Goal: Task Accomplishment & Management: Manage account settings

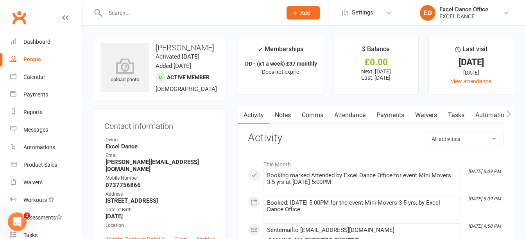
click at [145, 5] on div at bounding box center [185, 12] width 182 height 25
click at [144, 13] on input "text" at bounding box center [189, 12] width 173 height 11
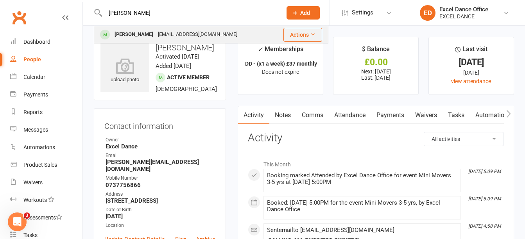
type input "[PERSON_NAME]"
click at [159, 40] on div "[EMAIL_ADDRESS][DOMAIN_NAME]" at bounding box center [198, 34] width 84 height 11
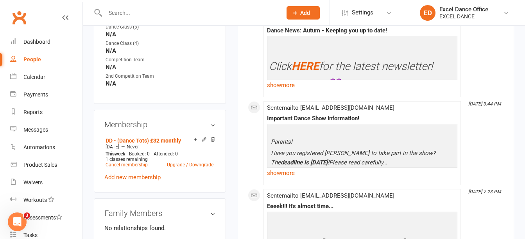
scroll to position [389, 0]
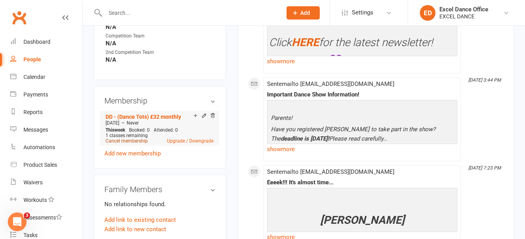
click at [122, 144] on link "Cancel membership" at bounding box center [127, 140] width 42 height 5
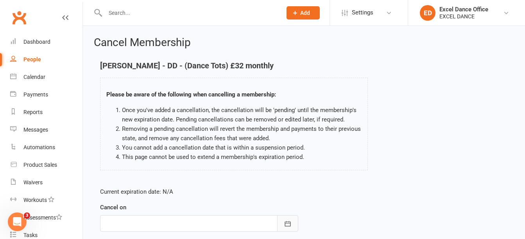
click at [290, 228] on button "button" at bounding box center [287, 223] width 21 height 16
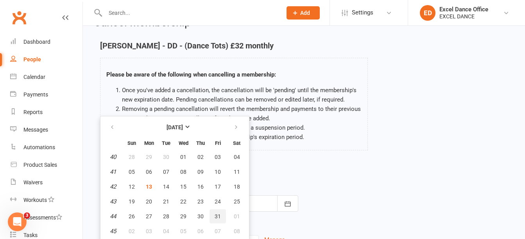
click at [214, 217] on button "31" at bounding box center [217, 216] width 16 height 14
type input "[DATE]"
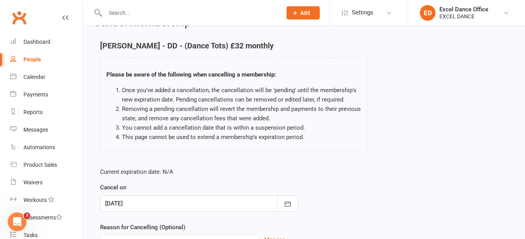
scroll to position [98, 0]
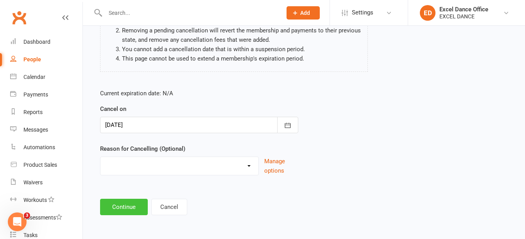
click at [143, 204] on button "Continue" at bounding box center [124, 207] width 48 height 16
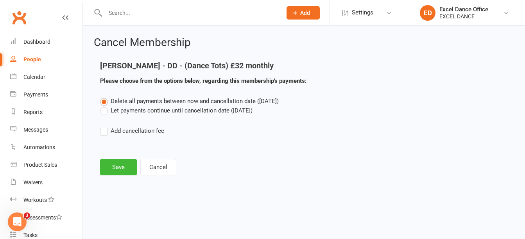
scroll to position [0, 0]
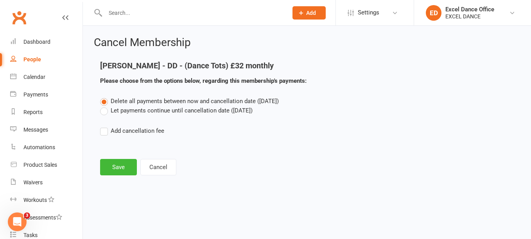
click at [102, 113] on label "Let payments continue until cancellation date ([DATE])" at bounding box center [176, 110] width 152 height 9
click at [102, 106] on input "Let payments continue until cancellation date ([DATE])" at bounding box center [102, 106] width 5 height 0
click at [123, 171] on button "Save" at bounding box center [118, 167] width 37 height 16
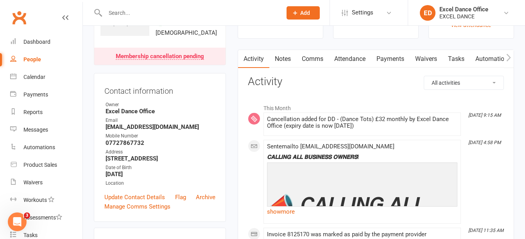
scroll to position [41, 0]
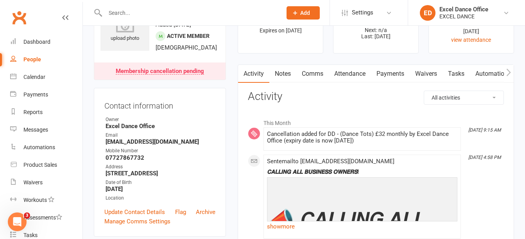
click at [395, 77] on link "Payments" at bounding box center [390, 74] width 39 height 18
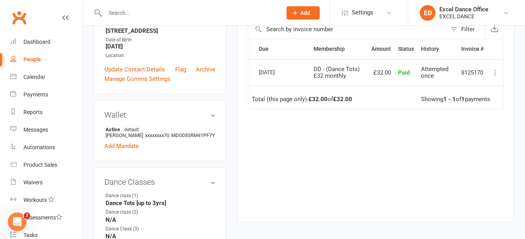
scroll to position [811, 0]
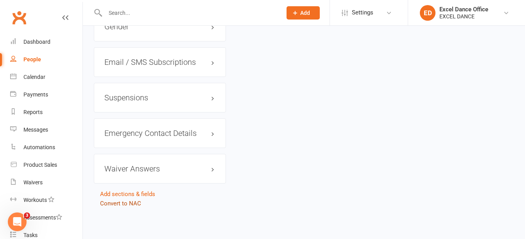
click at [129, 201] on link "Convert to NAC" at bounding box center [120, 203] width 41 height 7
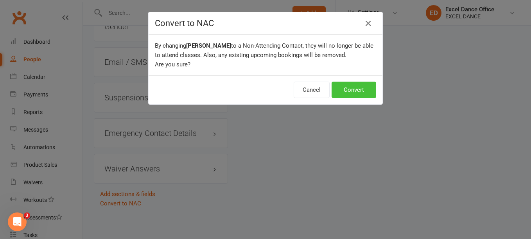
click at [340, 89] on button "Convert" at bounding box center [353, 90] width 45 height 16
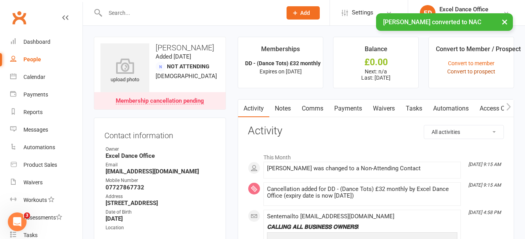
click at [482, 73] on link "Convert to prospect" at bounding box center [471, 71] width 48 height 6
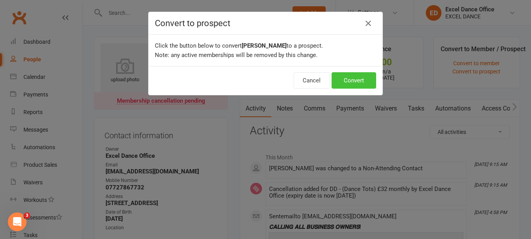
click at [346, 77] on button "Convert" at bounding box center [353, 80] width 45 height 16
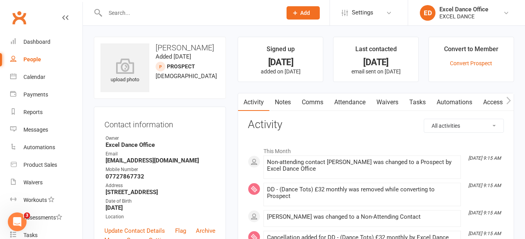
click at [161, 8] on input "text" at bounding box center [189, 12] width 173 height 11
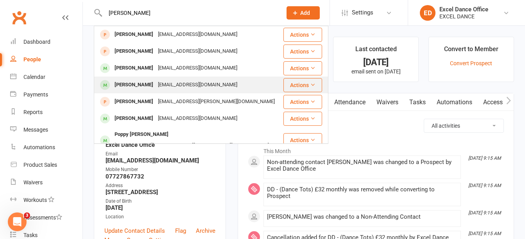
type input "[PERSON_NAME]"
click at [200, 85] on div "[EMAIL_ADDRESS][DOMAIN_NAME]" at bounding box center [198, 84] width 84 height 11
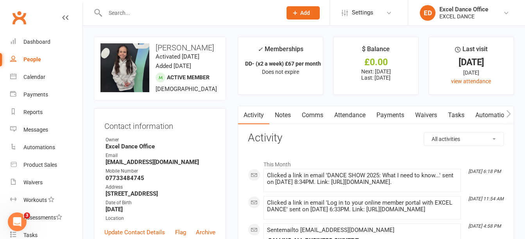
click at [134, 12] on input "text" at bounding box center [189, 12] width 173 height 11
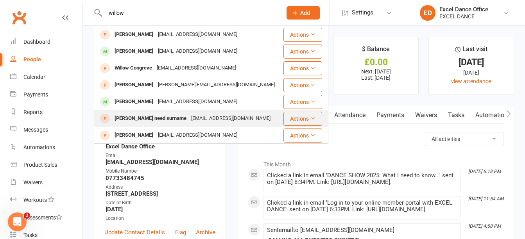
type input "willow"
click at [197, 116] on div "[EMAIL_ADDRESS][DOMAIN_NAME]" at bounding box center [231, 118] width 84 height 11
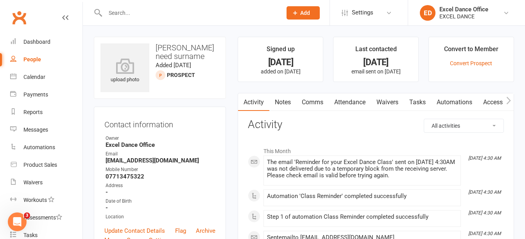
scroll to position [129, 0]
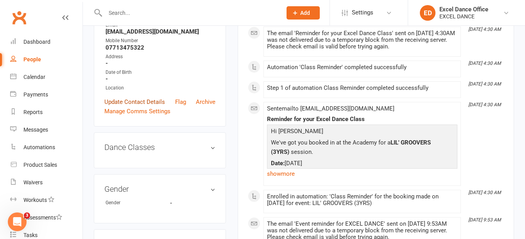
click at [147, 100] on link "Update Contact Details" at bounding box center [134, 101] width 61 height 9
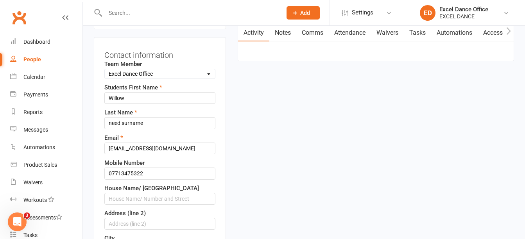
scroll to position [37, 0]
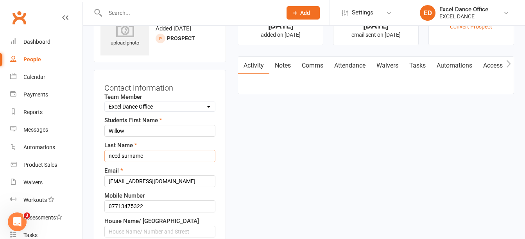
drag, startPoint x: 161, startPoint y: 150, endPoint x: -2, endPoint y: 134, distance: 163.3
type input "[PERSON_NAME]"
drag, startPoint x: 180, startPoint y: 181, endPoint x: 74, endPoint y: 174, distance: 106.5
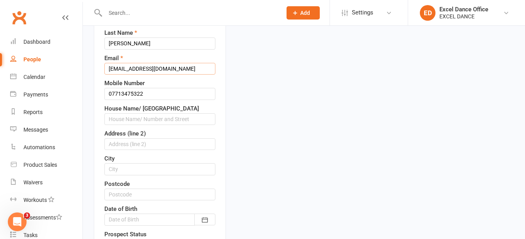
scroll to position [154, 0]
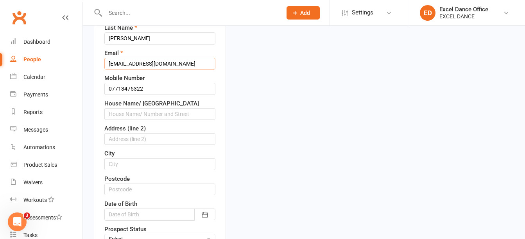
type input "[EMAIL_ADDRESS][DOMAIN_NAME]"
click at [181, 116] on input "text" at bounding box center [159, 114] width 111 height 12
type input "[STREET_ADDRESS]"
click at [144, 192] on input "text" at bounding box center [159, 190] width 111 height 12
type input "S60 8BG"
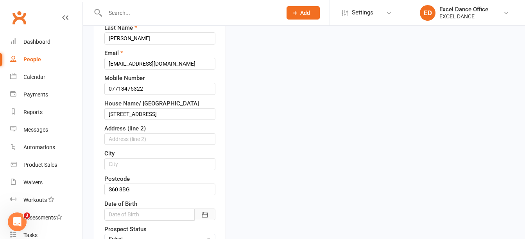
click at [205, 214] on icon "button" at bounding box center [205, 215] width 8 height 8
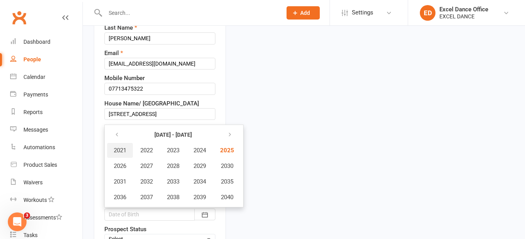
click at [115, 150] on span "2021" at bounding box center [120, 150] width 13 height 7
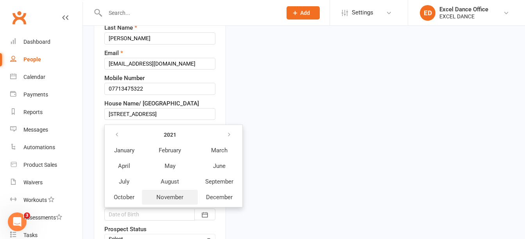
click at [180, 198] on span "November" at bounding box center [169, 197] width 27 height 7
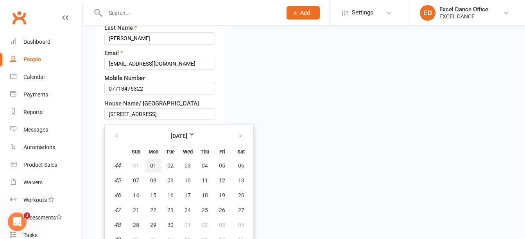
click at [149, 166] on button "01" at bounding box center [153, 166] width 16 height 14
type input "[DATE]"
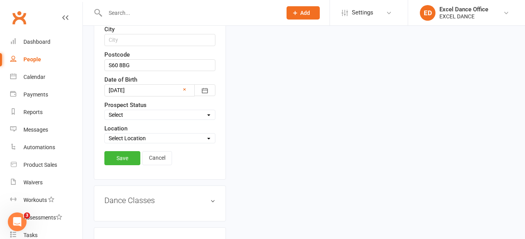
scroll to position [265, 0]
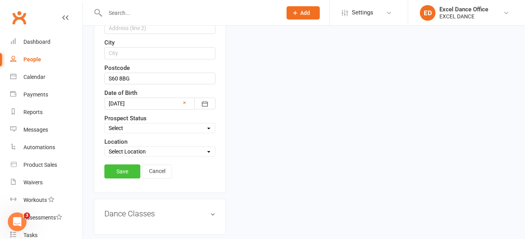
click at [121, 176] on link "Save" at bounding box center [122, 172] width 36 height 14
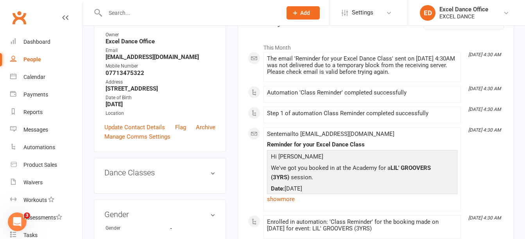
scroll to position [50, 0]
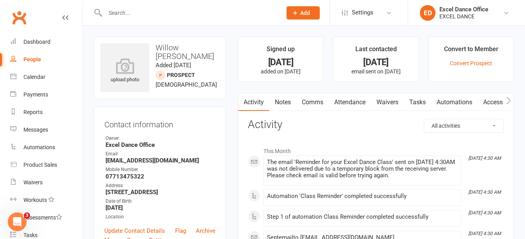
click at [145, 14] on input "text" at bounding box center [189, 12] width 173 height 11
paste input "[PERSON_NAME][EMAIL_ADDRESS][DOMAIN_NAME]"
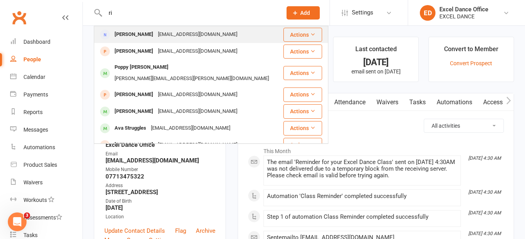
type input "r"
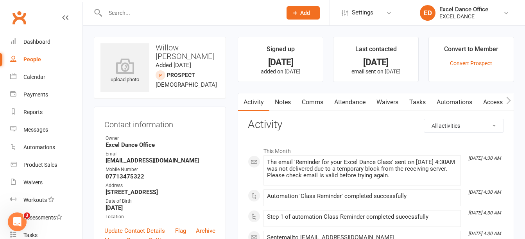
paste input "[PHONE_NUMBER]"
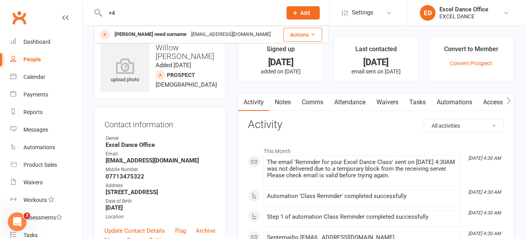
type input "+"
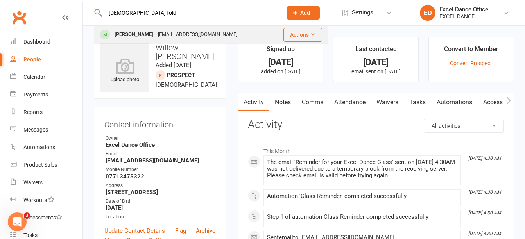
type input "[DEMOGRAPHIC_DATA] fold"
click at [139, 31] on div "[PERSON_NAME]" at bounding box center [133, 34] width 43 height 11
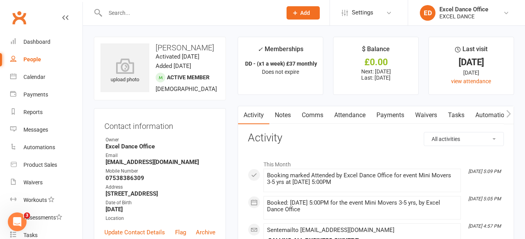
click at [140, 16] on input "text" at bounding box center [189, 12] width 173 height 11
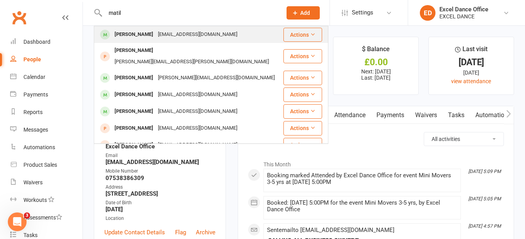
type input "matil"
click at [171, 32] on div "[EMAIL_ADDRESS][DOMAIN_NAME]" at bounding box center [198, 34] width 84 height 11
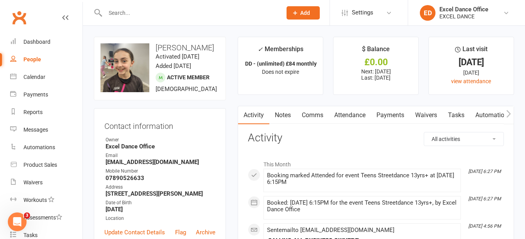
click at [129, 12] on input "text" at bounding box center [189, 12] width 173 height 11
paste input "[EMAIL_ADDRESS][DOMAIN_NAME]"
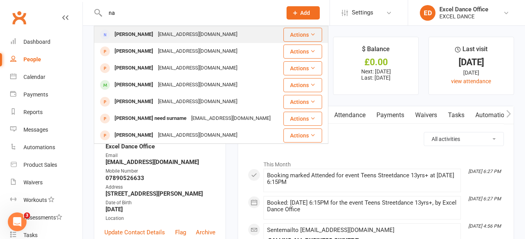
type input "n"
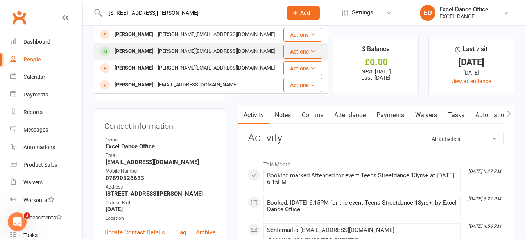
type input "[STREET_ADDRESS][PERSON_NAME]"
click at [162, 49] on div "[PERSON_NAME][EMAIL_ADDRESS][DOMAIN_NAME]" at bounding box center [217, 51] width 122 height 11
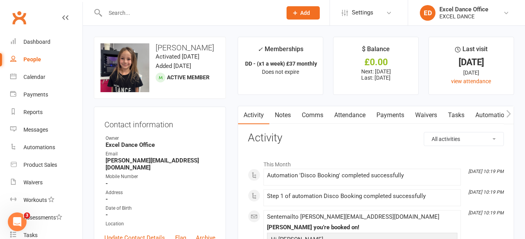
click at [144, 13] on input "text" at bounding box center [189, 12] width 173 height 11
paste input "[EMAIL_ADDRESS][DOMAIN_NAME]"
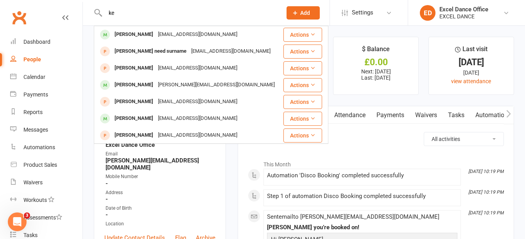
type input "k"
